Goal: Navigation & Orientation: Find specific page/section

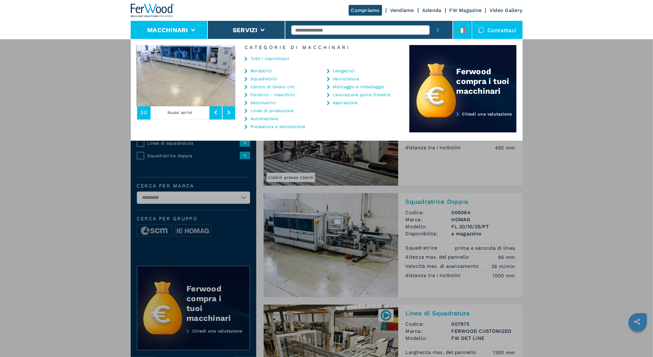
click at [468, 26] on li at bounding box center [462, 30] width 18 height 18
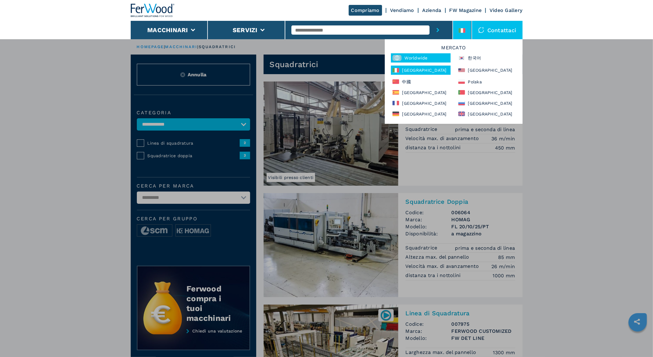
click at [412, 60] on div "Worldwide" at bounding box center [421, 57] width 60 height 9
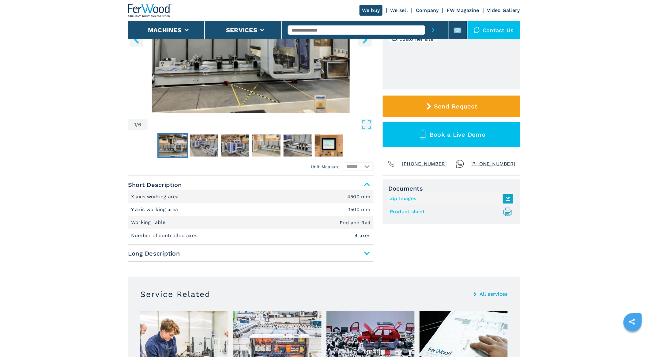
scroll to position [136, 0]
